Goal: Check status: Check status

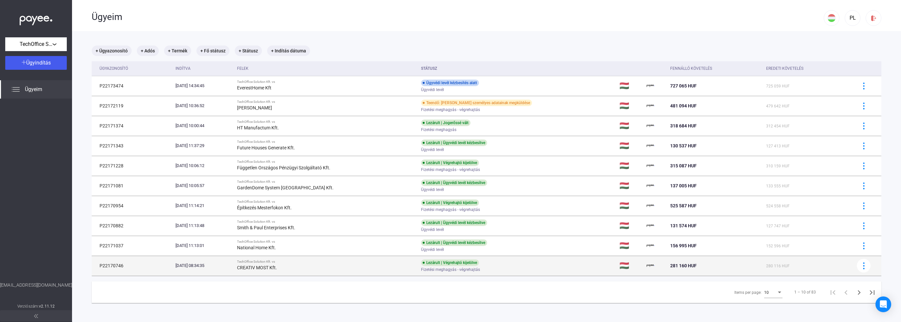
click at [343, 264] on div "CREATIV MOST Kft." at bounding box center [326, 268] width 179 height 8
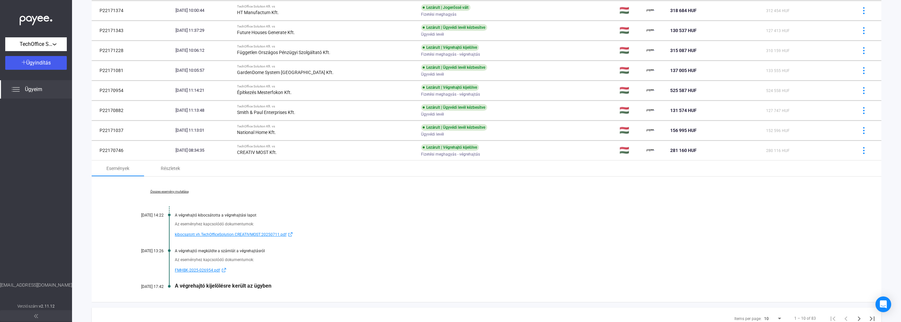
scroll to position [141, 0]
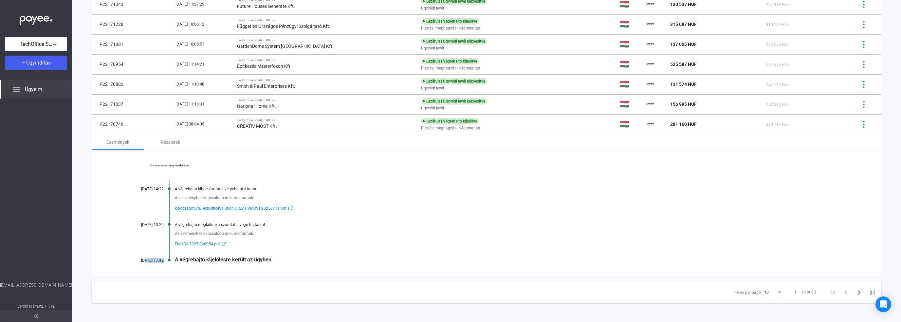
drag, startPoint x: 153, startPoint y: 257, endPoint x: 135, endPoint y: 259, distance: 18.7
click at [135, 259] on div "[DATE] 17:42" at bounding box center [143, 260] width 39 height 5
drag, startPoint x: 215, startPoint y: 257, endPoint x: 286, endPoint y: 258, distance: 71.7
click at [286, 258] on div "A végrehajtó kijelölésre került az ügyben" at bounding box center [512, 259] width 674 height 6
click at [293, 257] on div "A végrehajtó kijelölésre került az ügyben" at bounding box center [512, 259] width 674 height 6
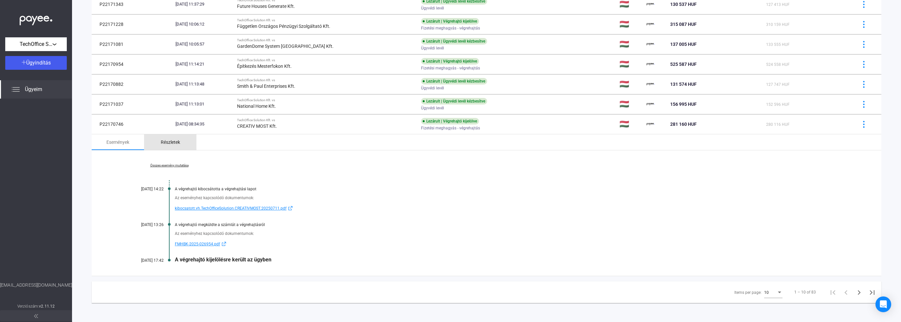
click at [169, 141] on div "Részletek" at bounding box center [170, 142] width 19 height 8
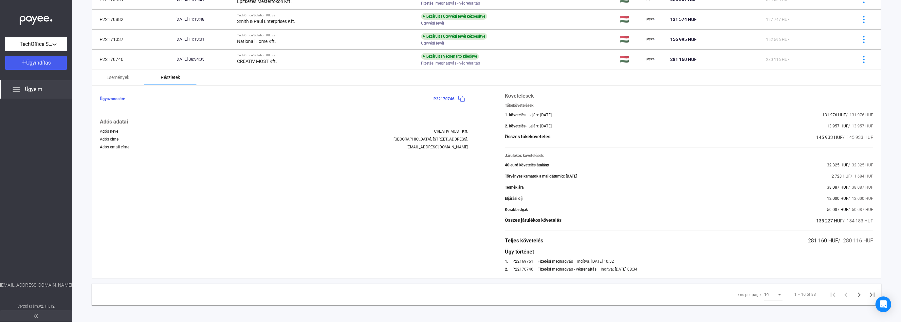
scroll to position [207, 0]
drag, startPoint x: 791, startPoint y: 235, endPoint x: 845, endPoint y: 239, distance: 53.5
click at [845, 239] on div "Teljes követelés 281 160 HUF / 280 116 HUF" at bounding box center [689, 240] width 368 height 8
click at [819, 243] on div "281 160 HUF / 280 116 HUF" at bounding box center [840, 240] width 65 height 8
